Goal: Task Accomplishment & Management: Complete application form

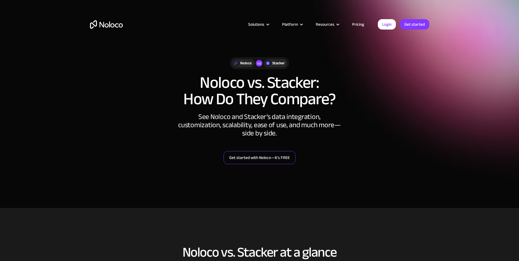
click at [253, 157] on link "Get started with Noloco—it’s FREE" at bounding box center [259, 157] width 72 height 13
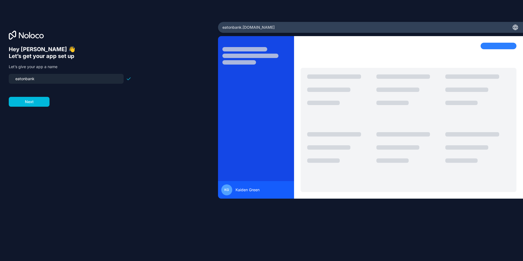
drag, startPoint x: 50, startPoint y: 77, endPoint x: 0, endPoint y: 81, distance: 50.2
click at [0, 81] on html "Hey [PERSON_NAME] 👋 Let’s get your app set up Let’s give your app a name eatonb…" at bounding box center [261, 130] width 523 height 261
type input "app123"
click at [39, 101] on button "Next" at bounding box center [29, 102] width 41 height 10
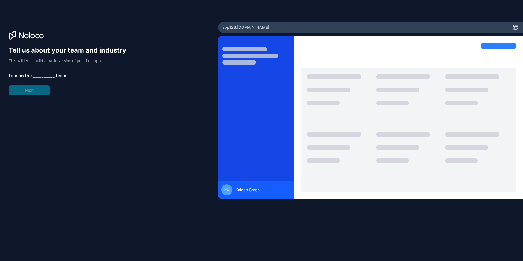
click at [42, 74] on span "__________" at bounding box center [44, 75] width 22 height 7
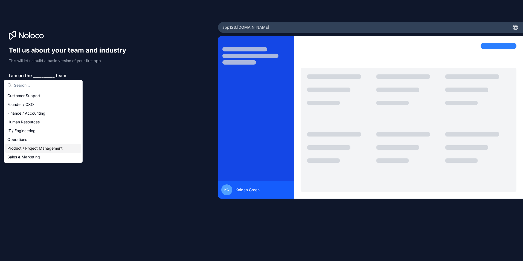
click at [25, 148] on div "Product / Project Management" at bounding box center [43, 148] width 76 height 9
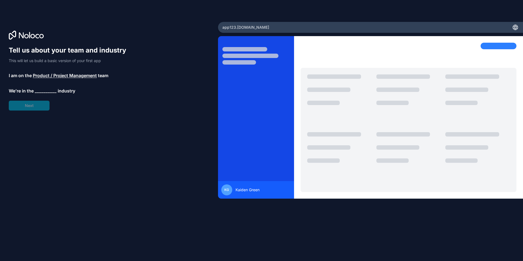
click at [38, 92] on span "__________" at bounding box center [46, 90] width 22 height 7
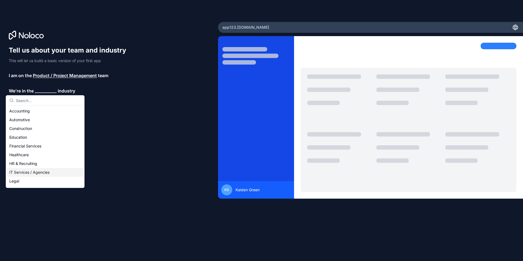
click at [21, 172] on div "IT Services / Agencies" at bounding box center [45, 172] width 76 height 9
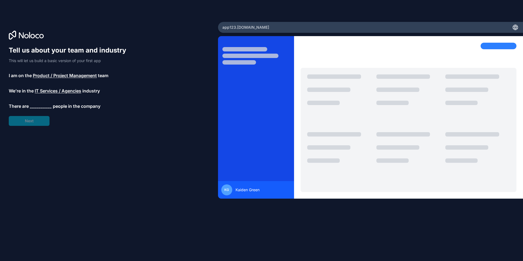
click at [39, 106] on span "__________" at bounding box center [41, 106] width 22 height 7
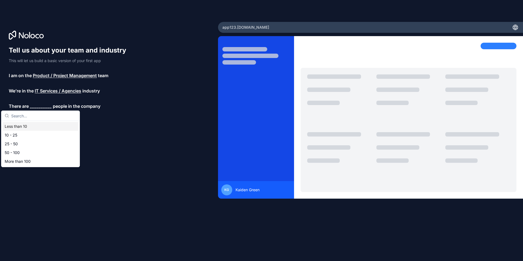
click at [18, 124] on div "Less than 10" at bounding box center [40, 126] width 76 height 9
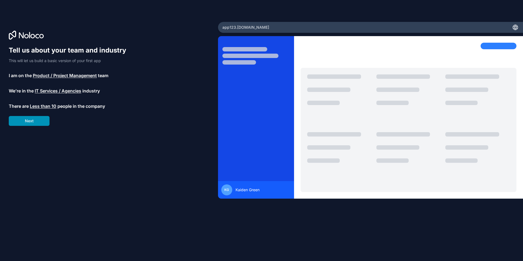
click at [35, 122] on button "Next" at bounding box center [29, 121] width 41 height 10
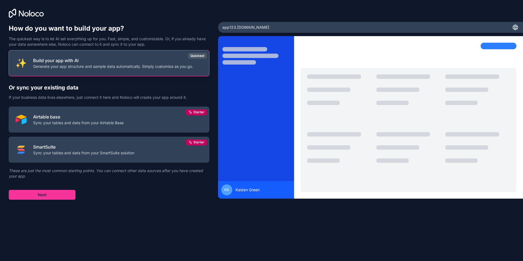
drag, startPoint x: 109, startPoint y: 61, endPoint x: 102, endPoint y: 67, distance: 9.4
click at [107, 63] on p "Build your app with AI" at bounding box center [113, 60] width 160 height 7
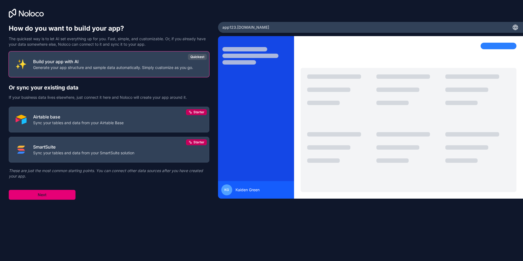
click at [36, 199] on button "Next" at bounding box center [42, 195] width 67 height 10
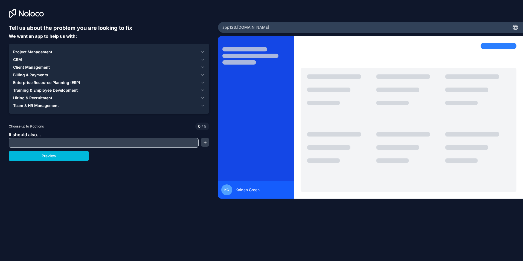
click at [84, 109] on button "Team & HR Management" at bounding box center [109, 106] width 192 height 8
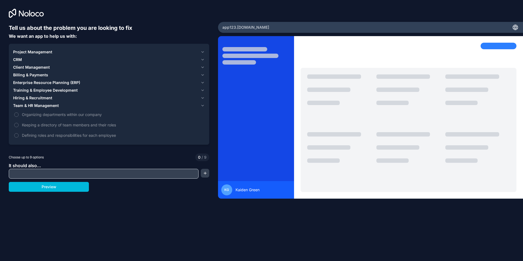
click at [86, 107] on div "Team & HR Management" at bounding box center [105, 105] width 185 height 5
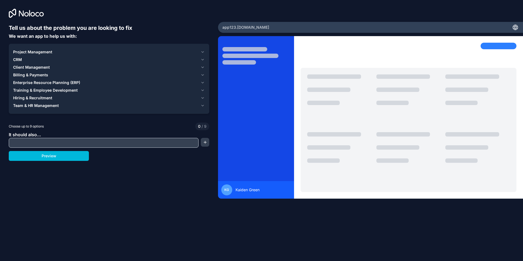
click at [84, 53] on div "Project Management" at bounding box center [105, 51] width 185 height 5
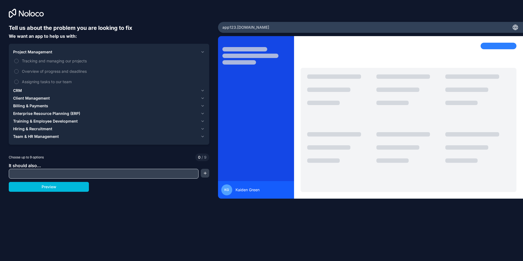
click at [84, 53] on div "Project Management" at bounding box center [105, 51] width 185 height 5
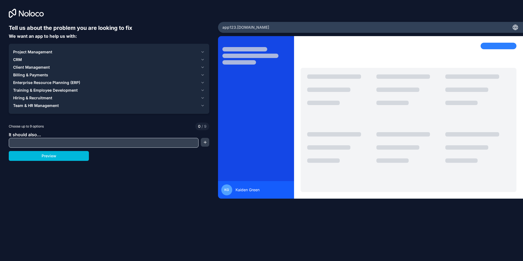
click at [35, 143] on input "text" at bounding box center [103, 143] width 187 height 8
click at [43, 163] on div "Tell us about the problem you are looking to fix We want an app to help us with…" at bounding box center [109, 116] width 200 height 185
click at [46, 160] on button "Preview" at bounding box center [49, 156] width 80 height 10
click at [24, 55] on button "Project Management" at bounding box center [109, 52] width 192 height 8
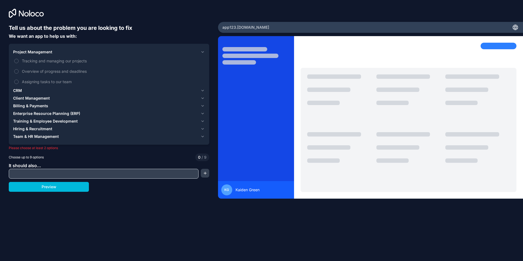
click at [25, 65] on label "Tracking and managing our projects" at bounding box center [109, 61] width 192 height 10
click at [19, 63] on button "Tracking and managing our projects" at bounding box center [16, 61] width 4 height 4
click at [25, 56] on label "Tracking and managing our projects" at bounding box center [109, 61] width 192 height 10
click at [19, 59] on button "Tracking and managing our projects" at bounding box center [16, 61] width 4 height 4
click at [21, 57] on label "Tracking and managing our projects" at bounding box center [109, 61] width 192 height 10
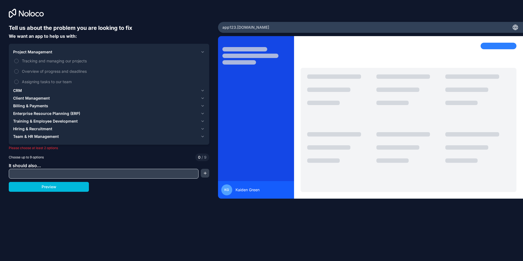
click at [19, 59] on button "Tracking and managing our projects" at bounding box center [16, 61] width 4 height 4
click at [27, 53] on span "Project Management" at bounding box center [32, 51] width 39 height 5
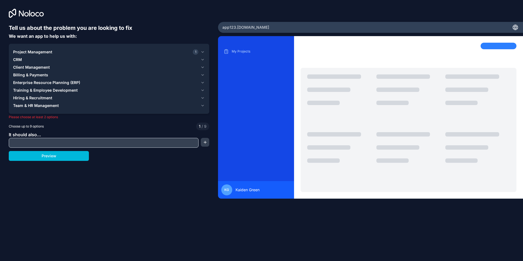
click at [36, 70] on button "Client Management" at bounding box center [109, 67] width 192 height 8
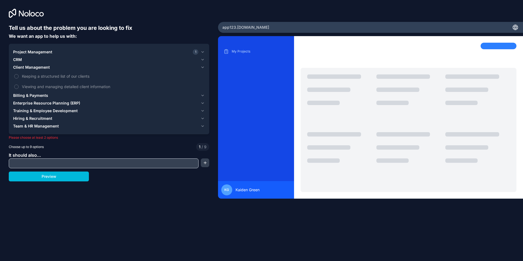
click at [47, 64] on button "Client Management" at bounding box center [109, 67] width 192 height 8
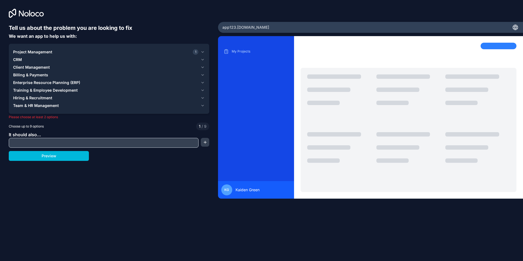
click at [36, 91] on span "Training & Employee Development" at bounding box center [45, 89] width 65 height 5
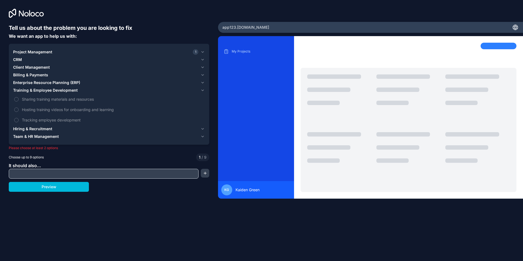
click at [36, 89] on span "Training & Employee Development" at bounding box center [45, 89] width 65 height 5
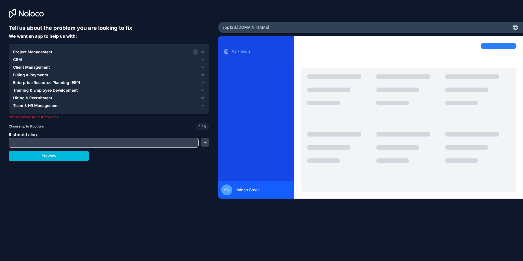
click at [36, 98] on span "Hiring & Recruitment" at bounding box center [32, 97] width 39 height 5
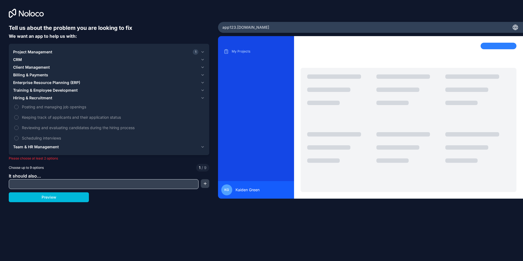
click at [36, 98] on span "Hiring & Recruitment" at bounding box center [32, 97] width 39 height 5
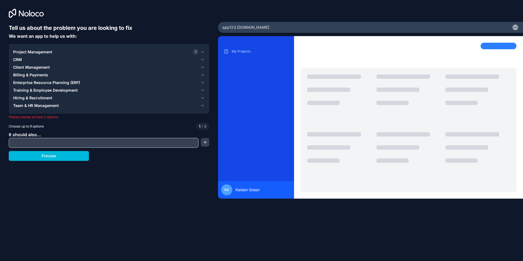
click at [40, 71] on button "Client Management" at bounding box center [109, 67] width 192 height 8
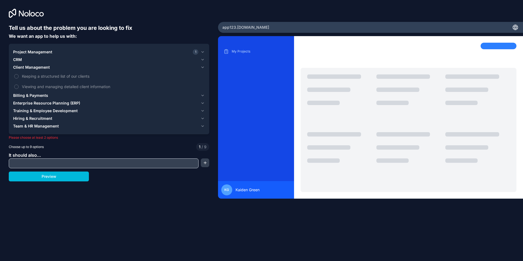
click at [41, 67] on span "Client Management" at bounding box center [31, 67] width 37 height 5
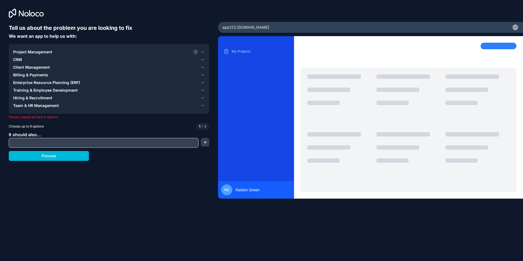
click at [35, 60] on div "CRM" at bounding box center [105, 59] width 185 height 5
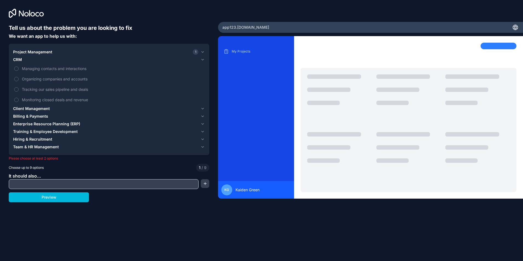
click at [16, 70] on button "Managing contacts and interactions" at bounding box center [16, 68] width 4 height 4
click at [43, 193] on button "Preview" at bounding box center [49, 197] width 80 height 10
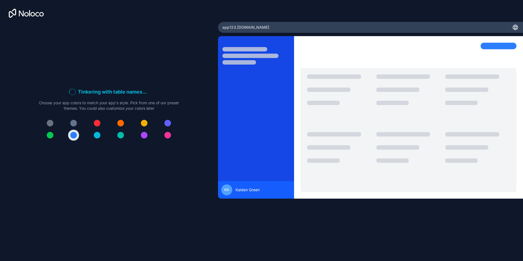
click at [97, 116] on div "Tinkering with table names . . . Meanwhile, let's personalize it! Choose your a…" at bounding box center [109, 116] width 140 height 57
click at [98, 125] on div at bounding box center [97, 123] width 7 height 7
